Goal: Transaction & Acquisition: Purchase product/service

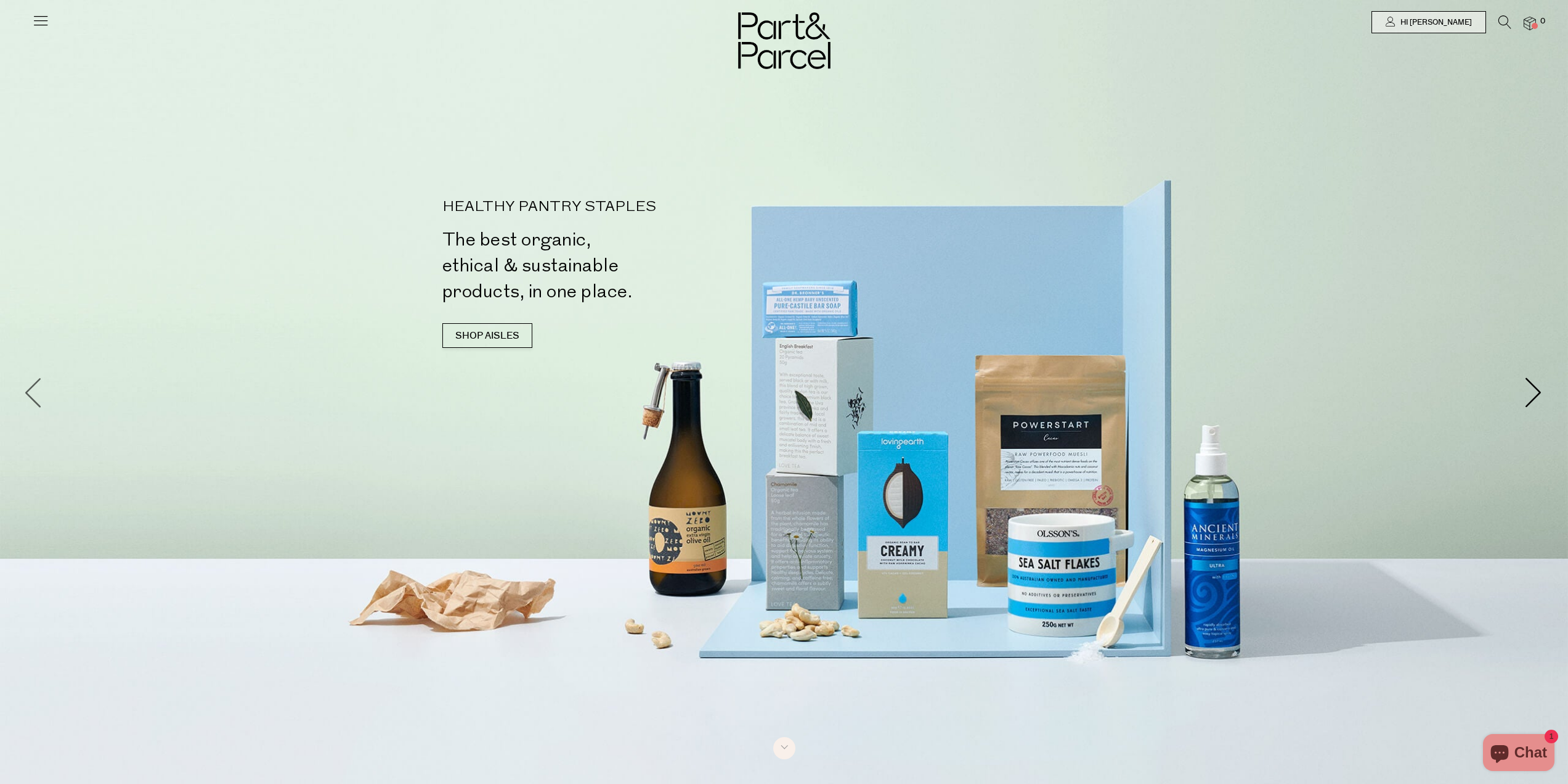
click at [39, 398] on span at bounding box center [33, 392] width 31 height 31
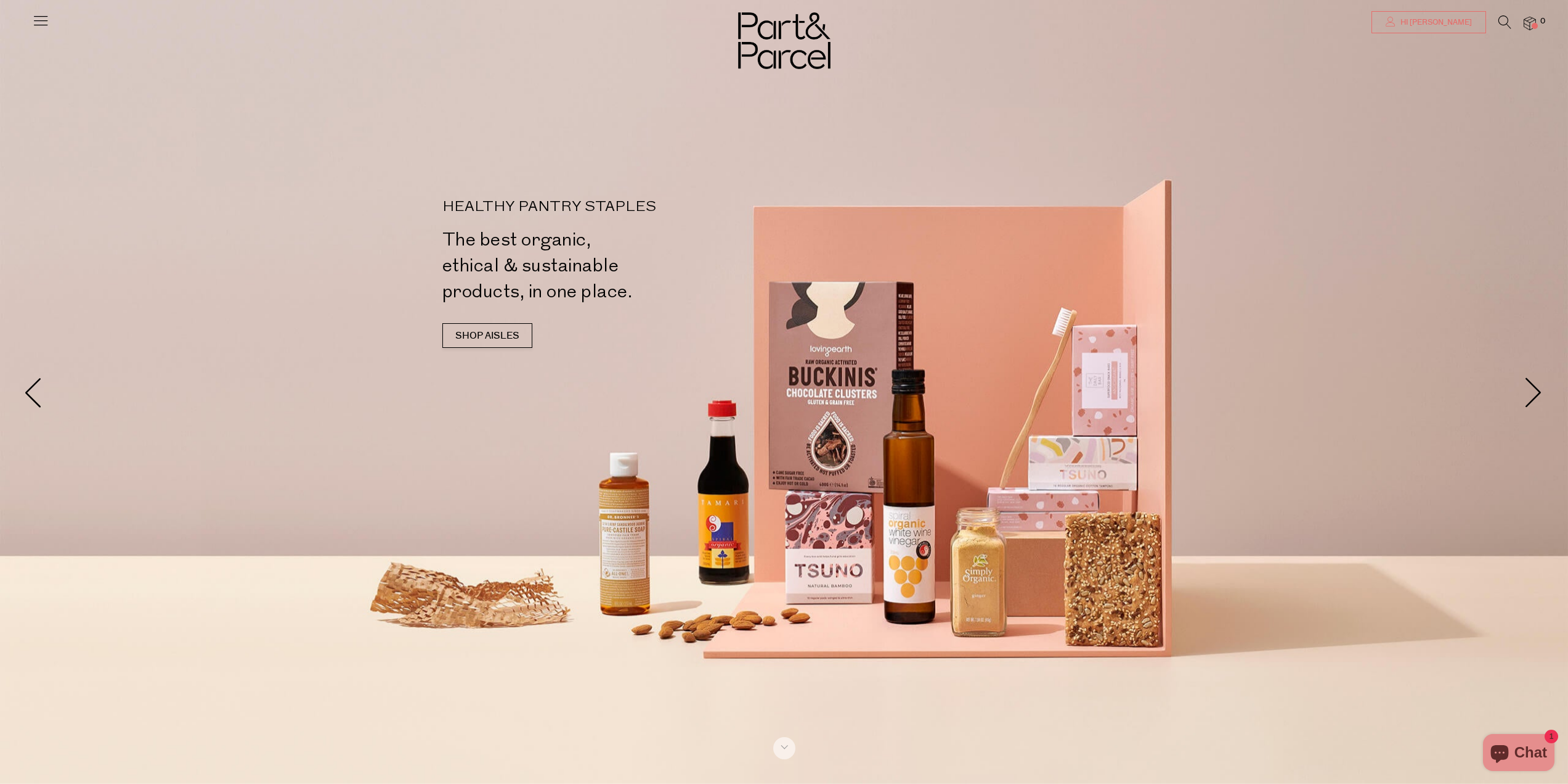
click at [1442, 25] on span "Hi [PERSON_NAME]" at bounding box center [1435, 22] width 75 height 11
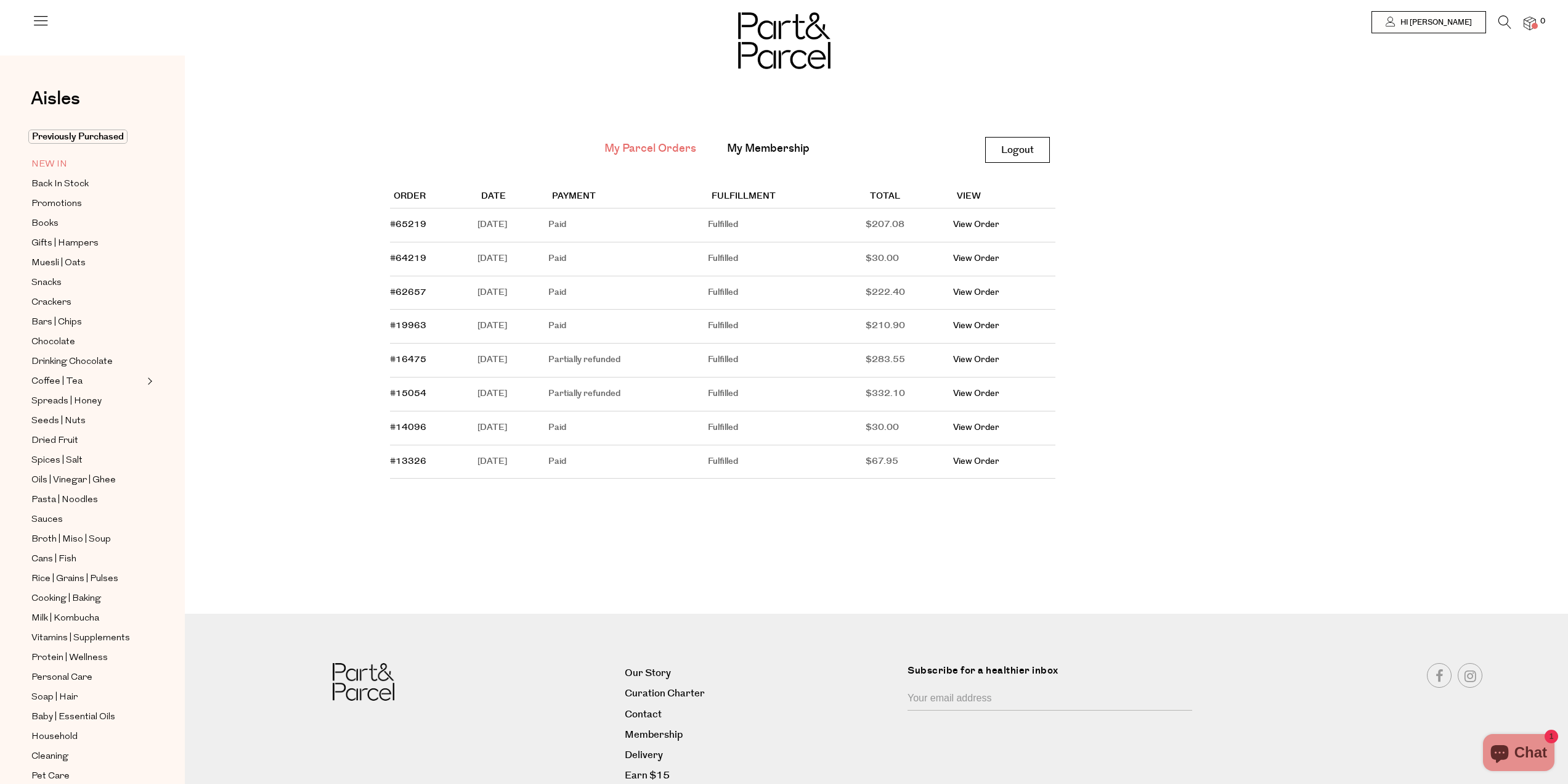
click at [59, 159] on span "NEW IN" at bounding box center [49, 165] width 36 height 15
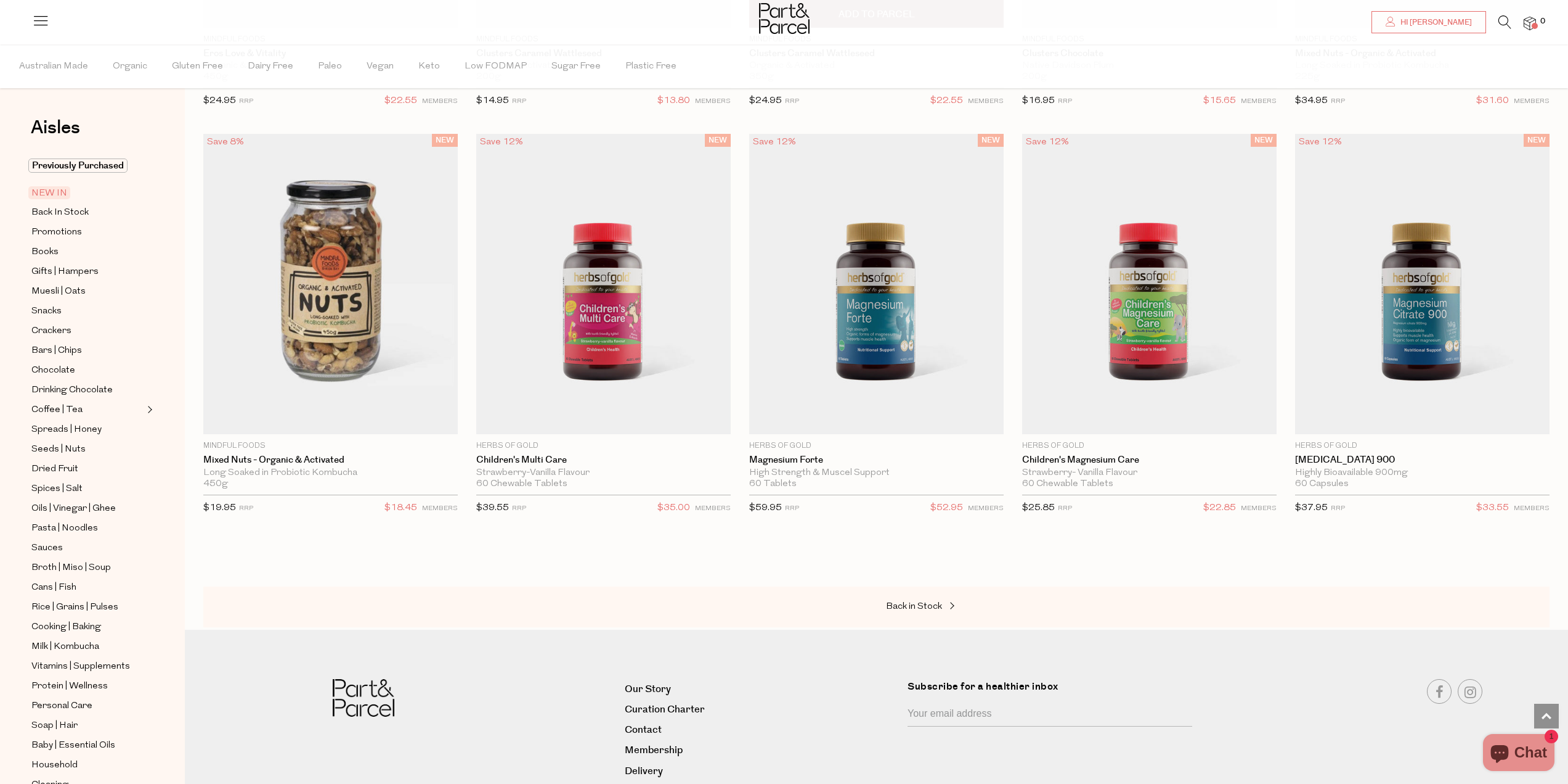
scroll to position [2533, 0]
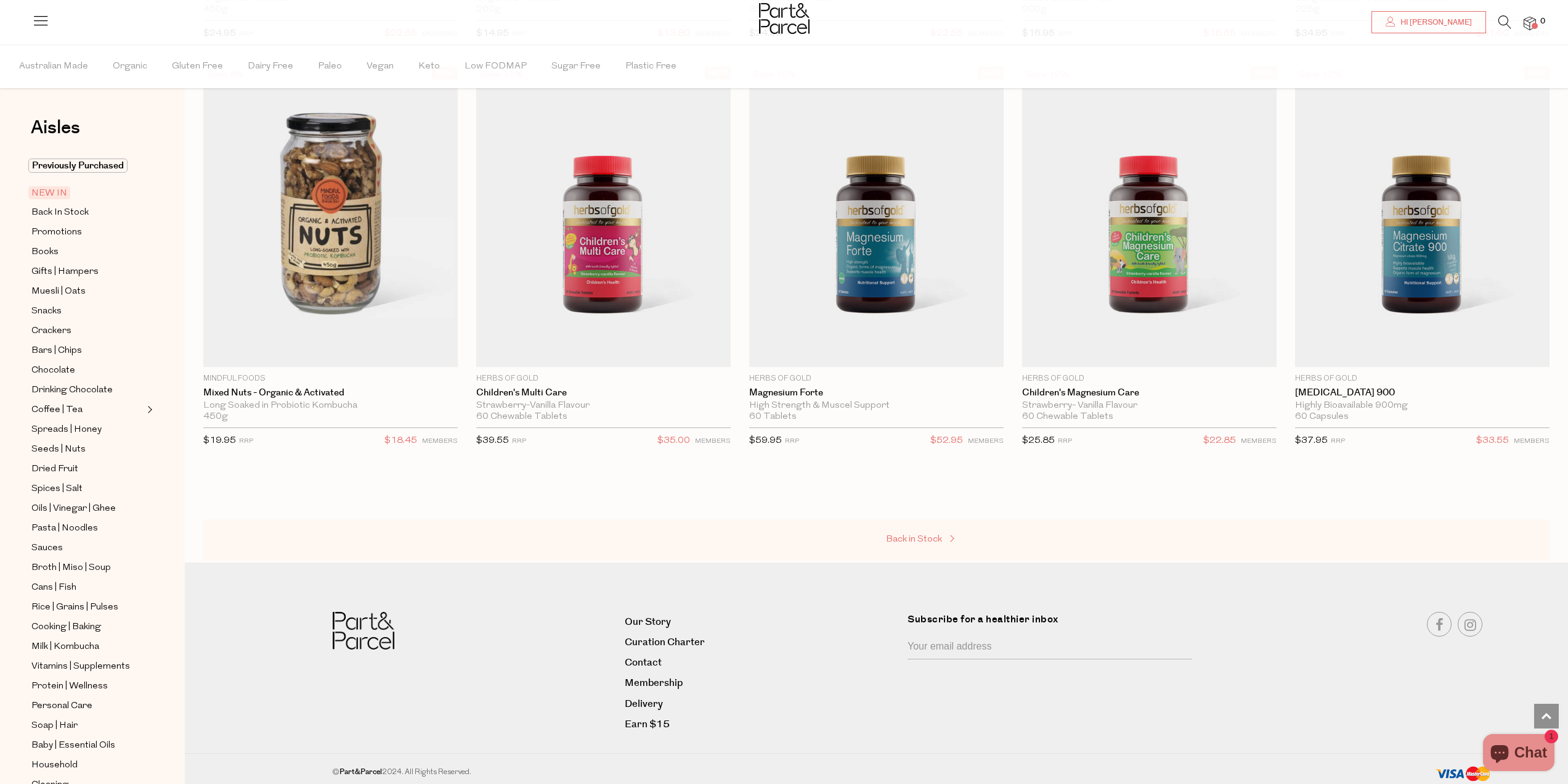
click at [942, 541] on span "Back in Stock" at bounding box center [913, 539] width 56 height 9
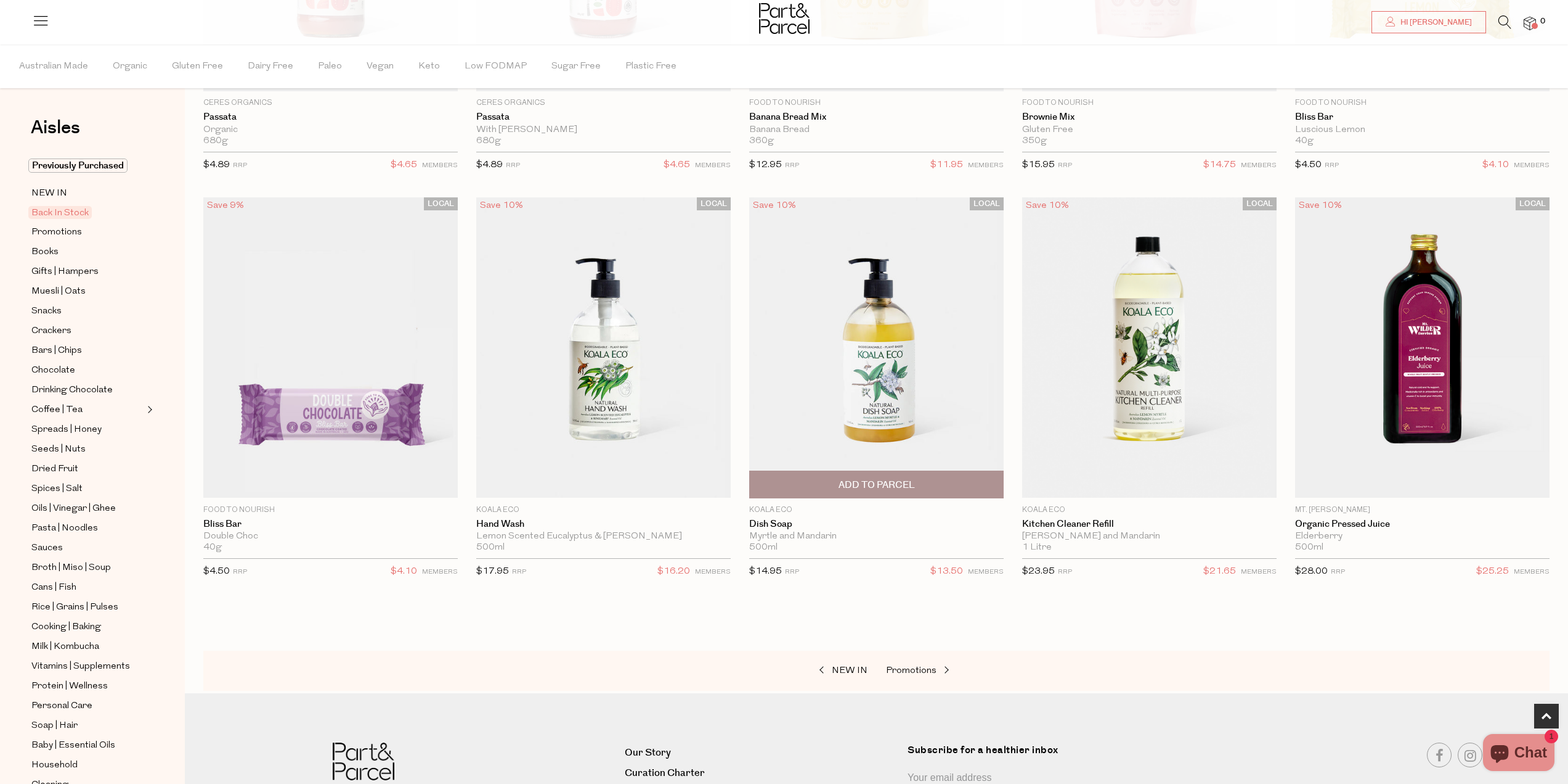
scroll to position [504, 0]
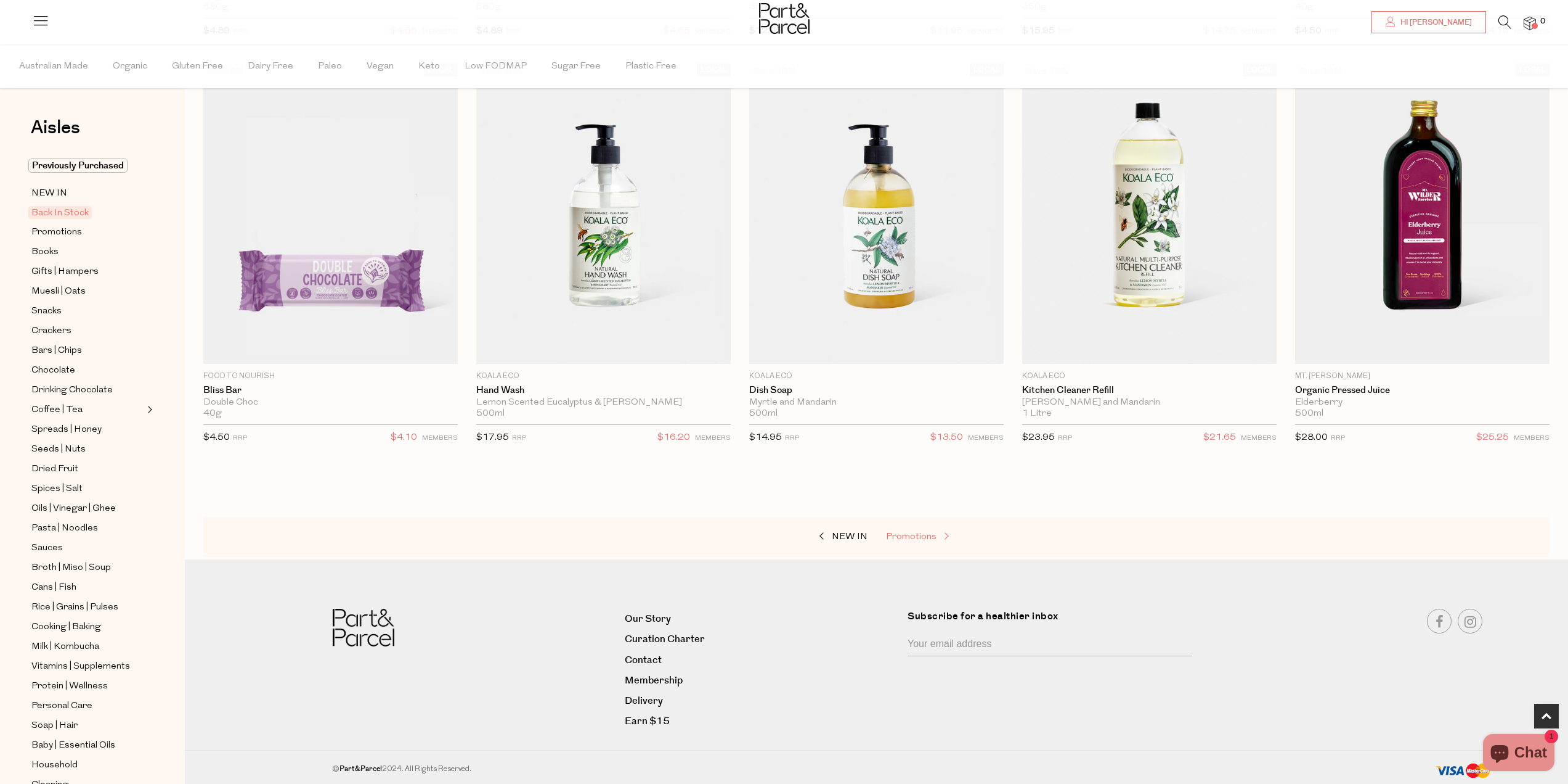
click at [931, 537] on span "Promotions" at bounding box center [911, 536] width 51 height 9
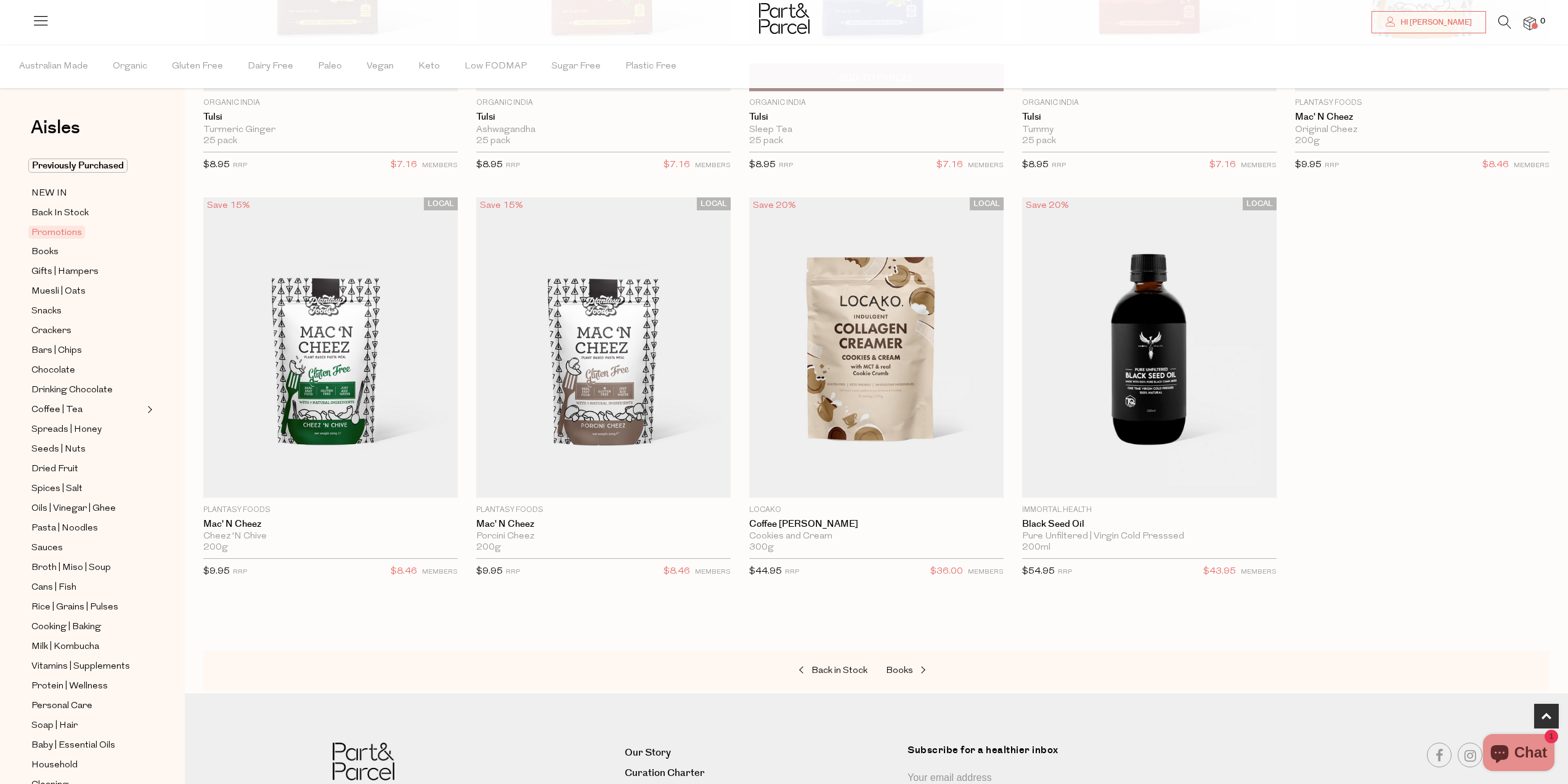
scroll to position [493, 0]
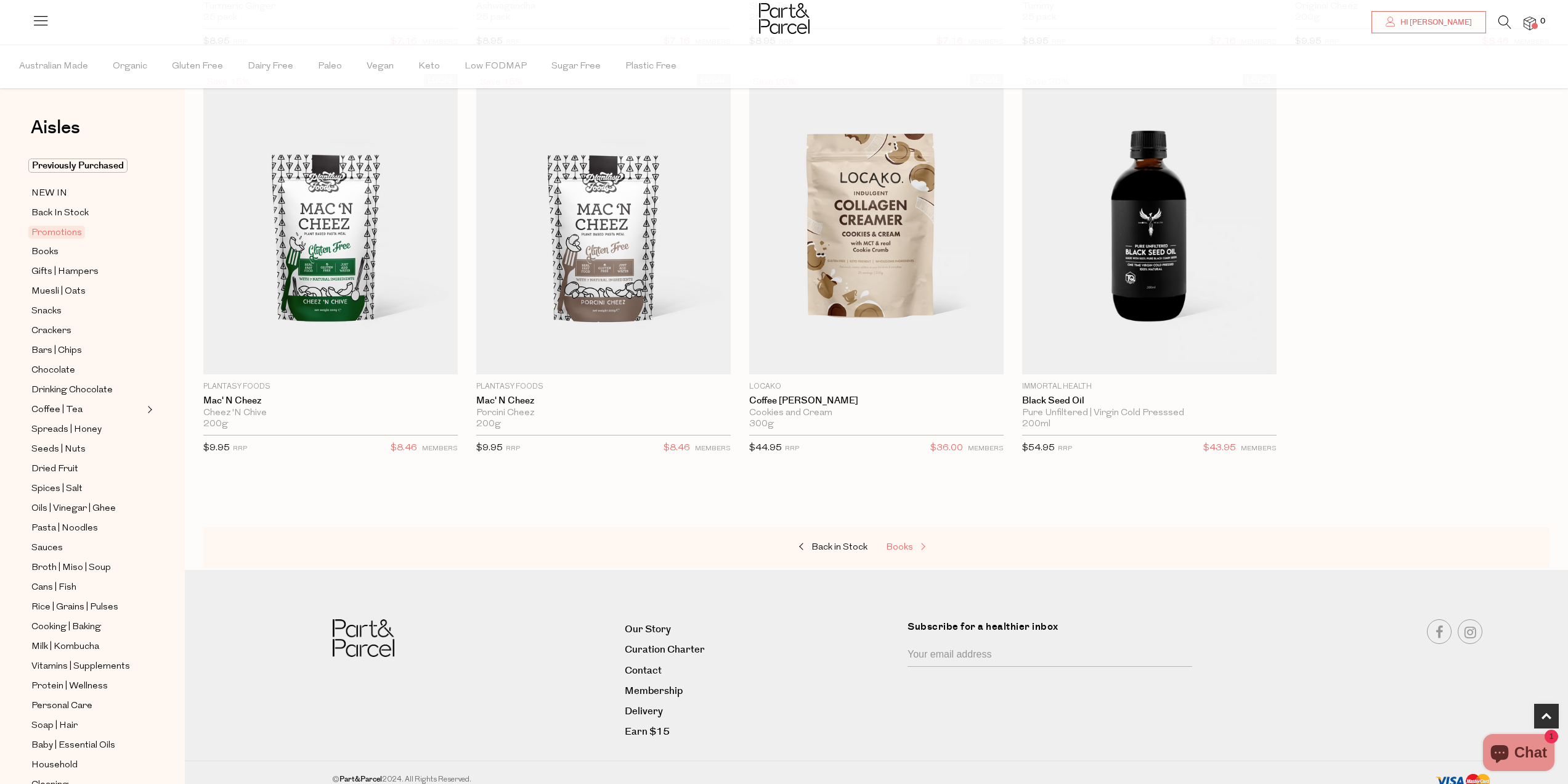
click at [931, 543] on link "Books" at bounding box center [947, 547] width 123 height 16
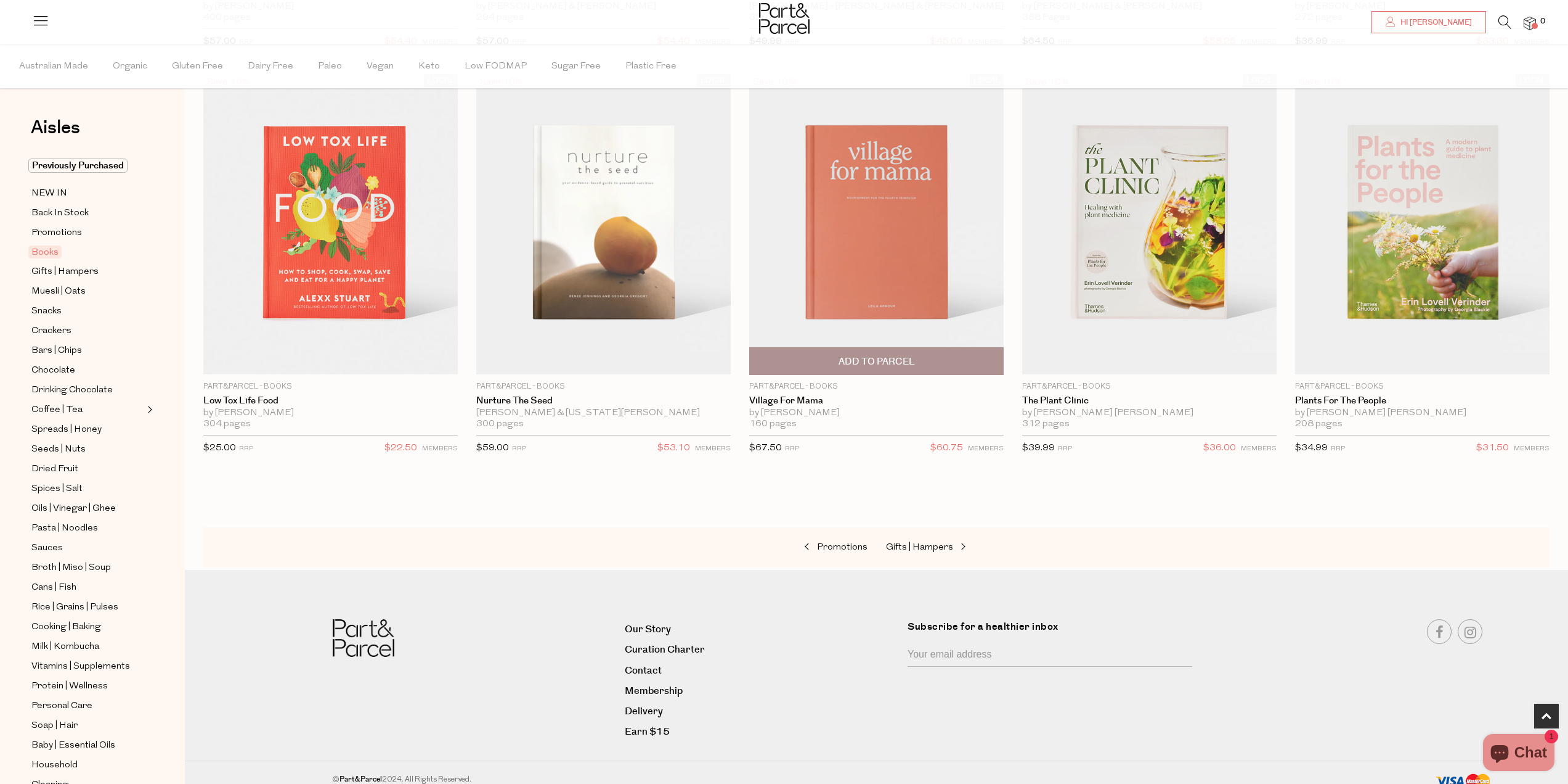
scroll to position [370, 0]
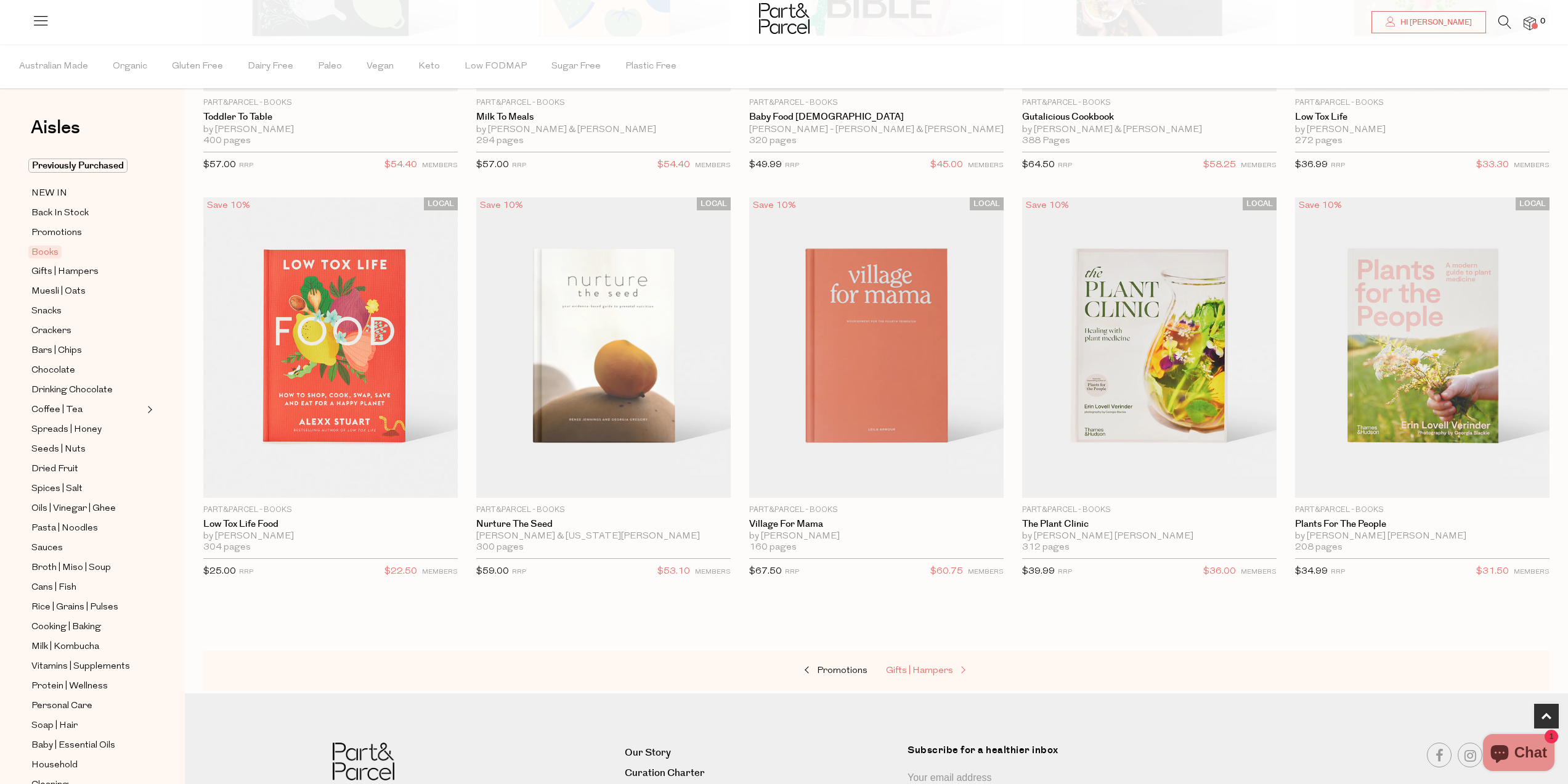
click at [912, 668] on span "Gifts | Hampers" at bounding box center [919, 670] width 67 height 9
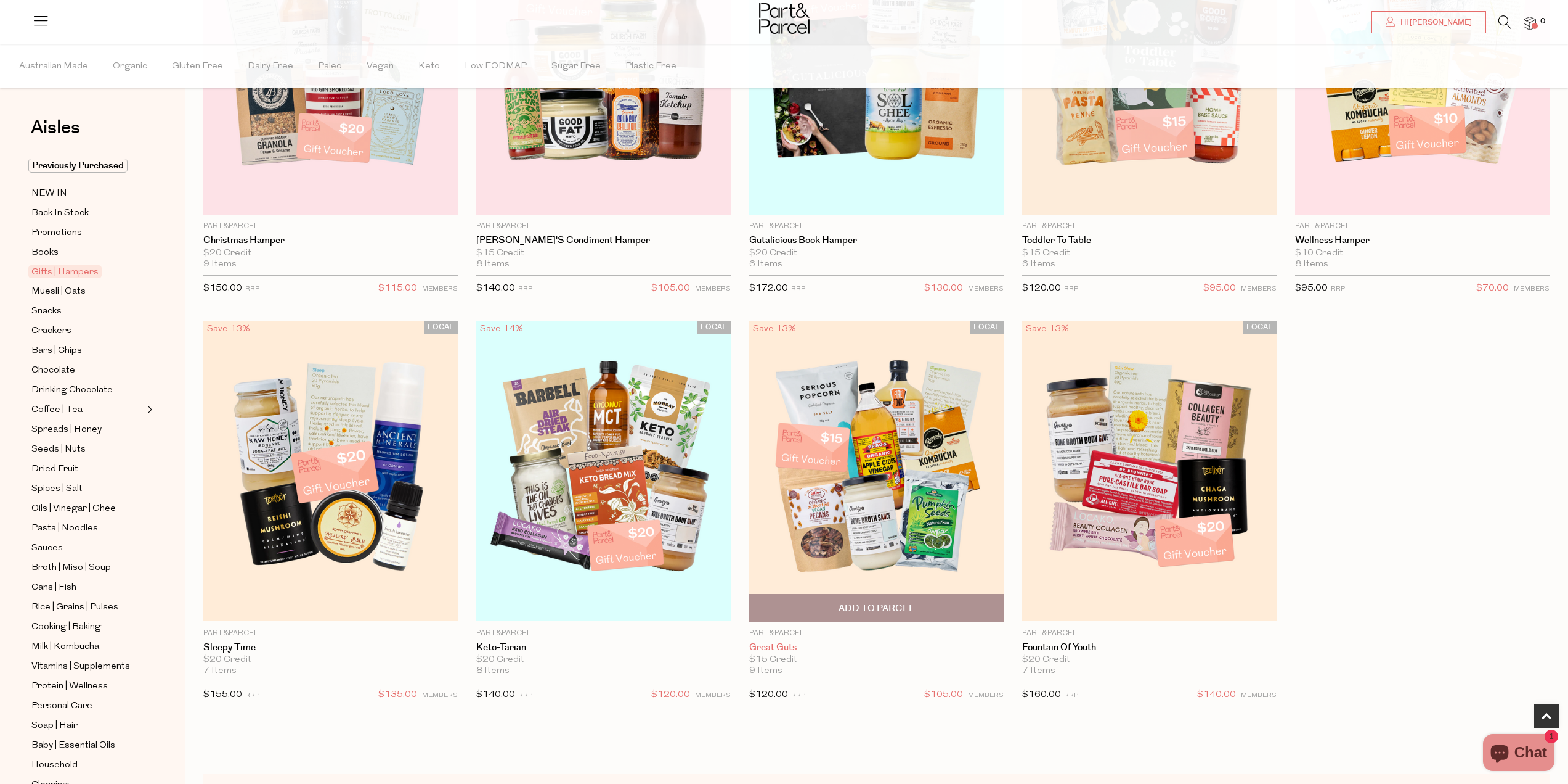
scroll to position [308, 0]
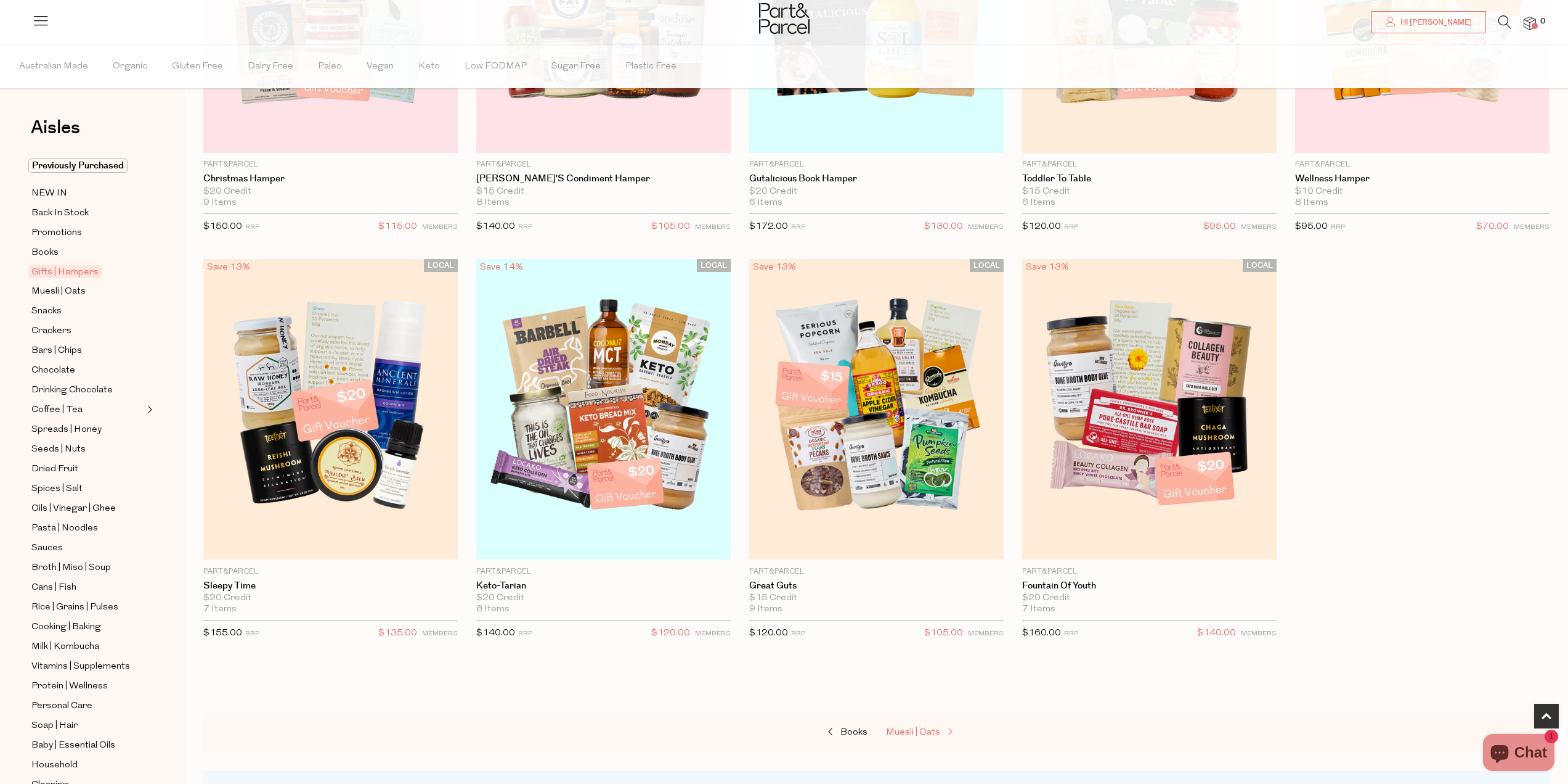
click at [908, 727] on span "Muesli | Oats" at bounding box center [912, 732] width 54 height 9
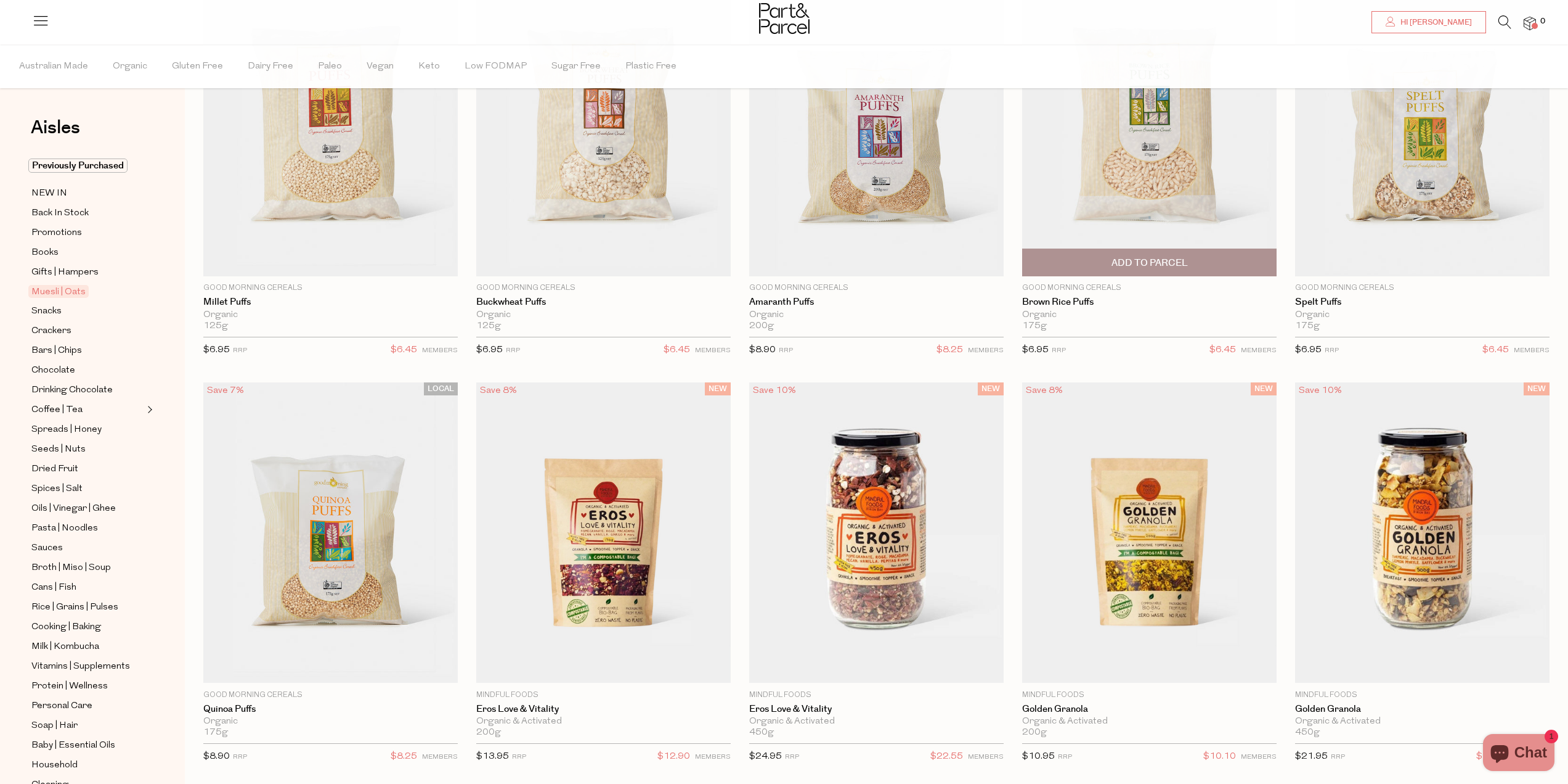
scroll to position [62, 0]
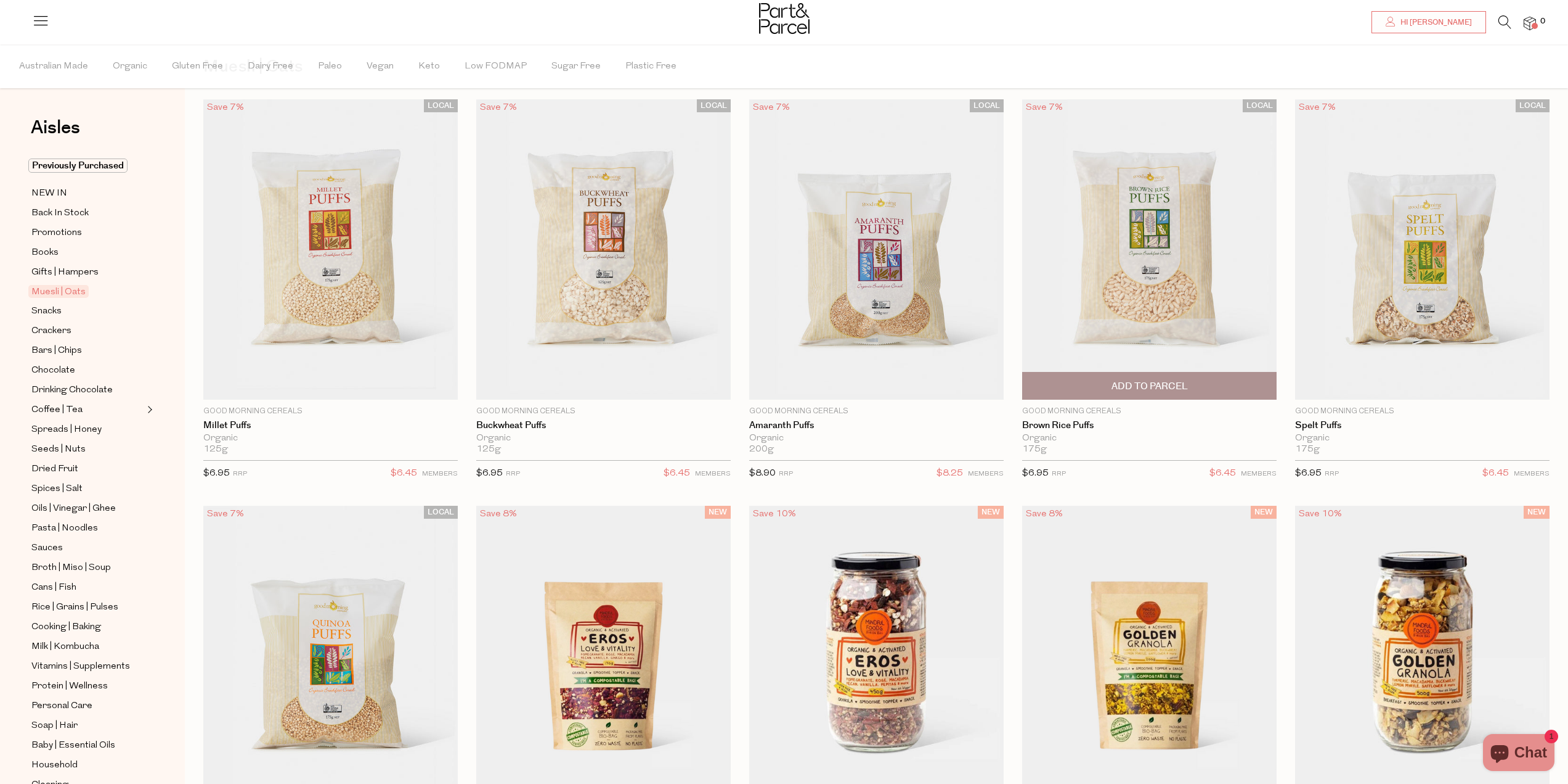
click at [1146, 387] on span "Add To Parcel" at bounding box center [1150, 387] width 76 height 13
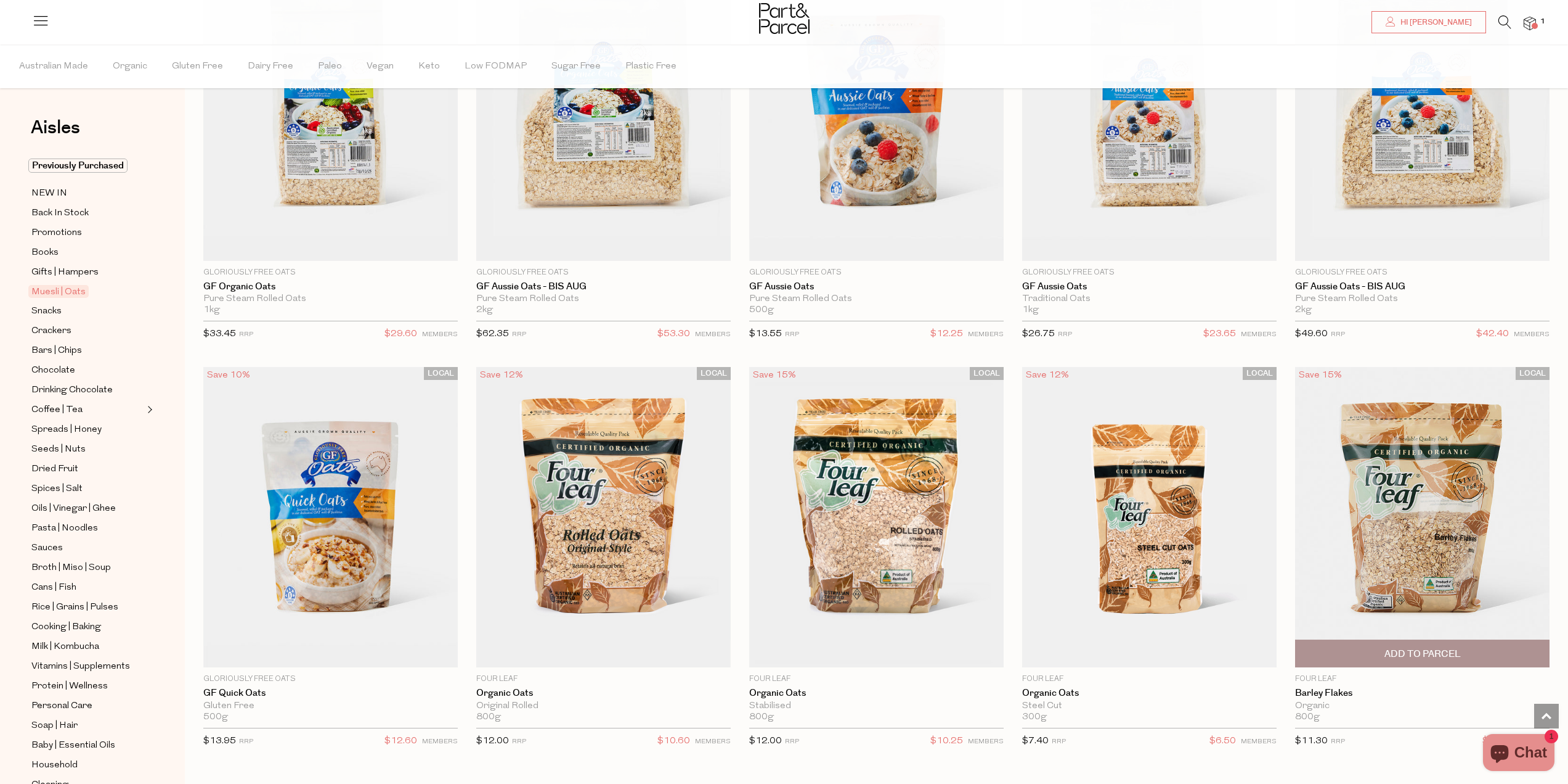
scroll to position [3699, 0]
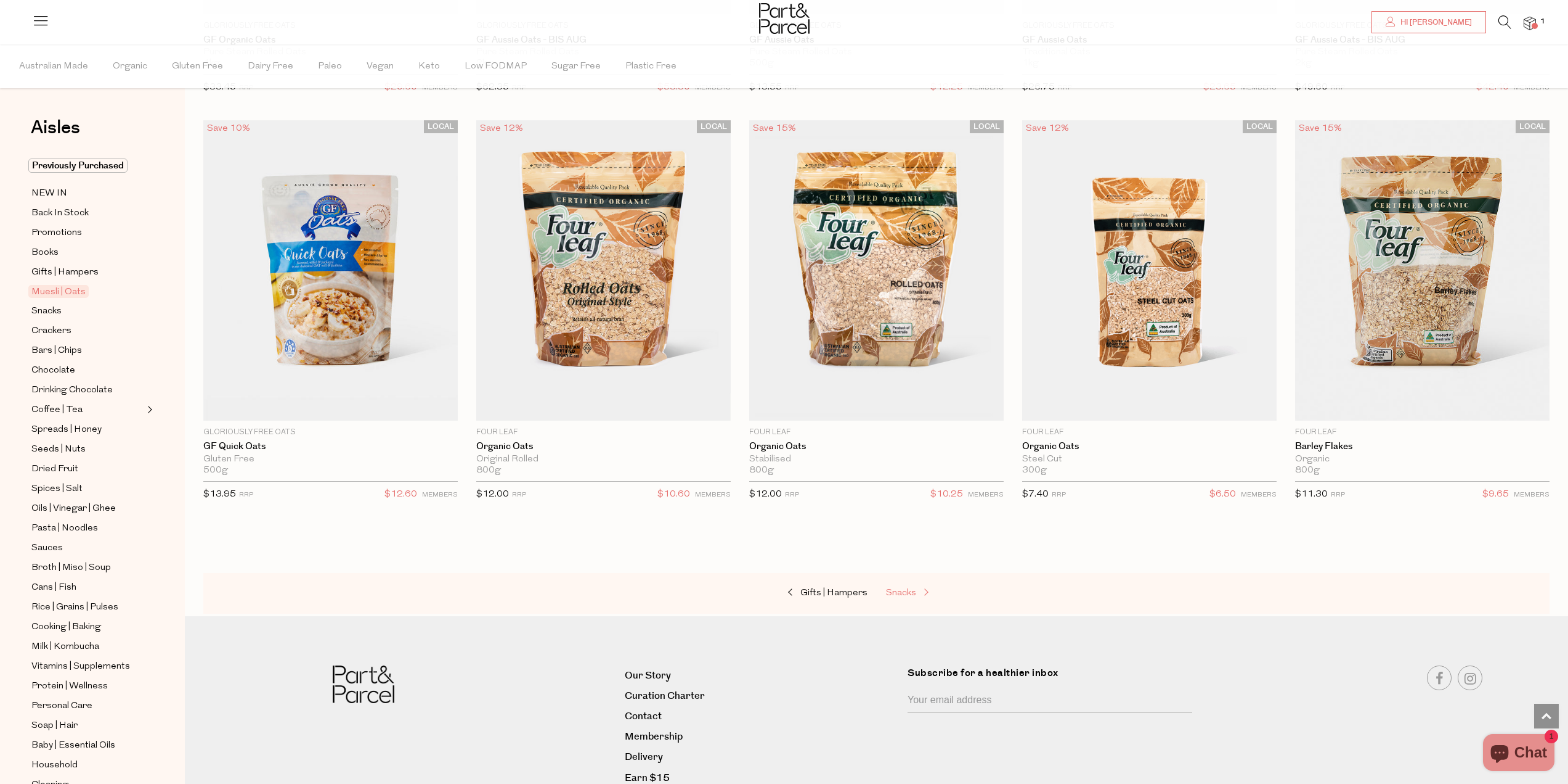
click at [899, 588] on span "Snacks" at bounding box center [901, 592] width 30 height 9
